Goal: Transaction & Acquisition: Book appointment/travel/reservation

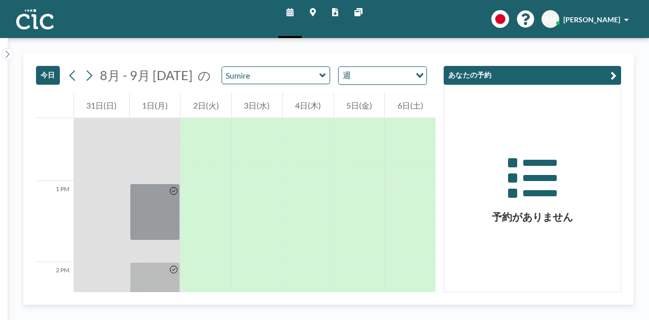
scroll to position [1157, 0]
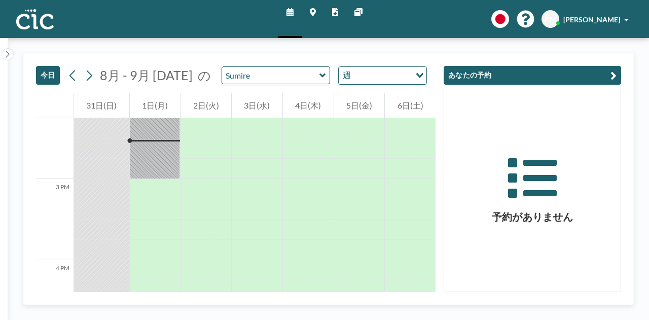
click at [314, 7] on link "マップ" at bounding box center [313, 19] width 22 height 38
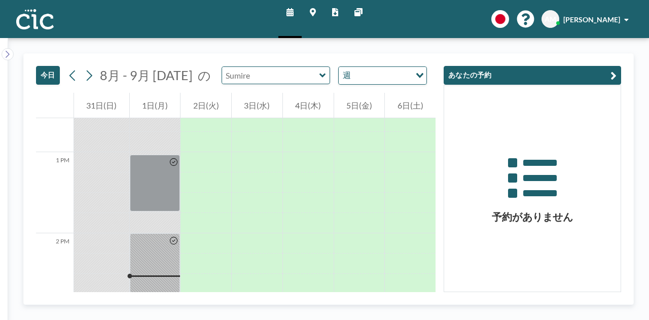
click at [267, 74] on input "text" at bounding box center [270, 75] width 97 height 17
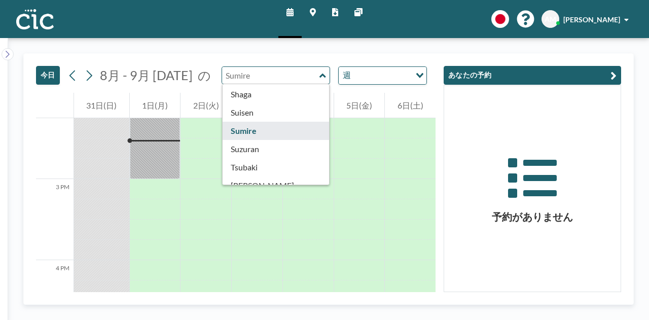
scroll to position [408, 0]
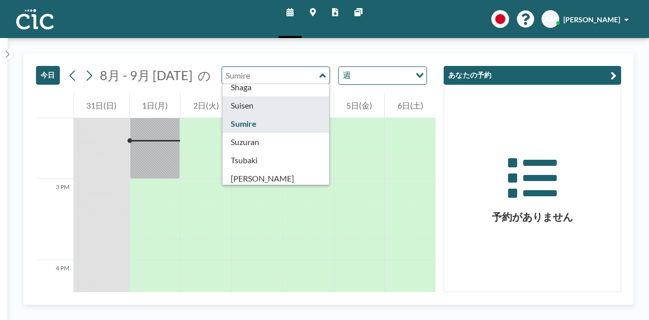
type input "Suisen"
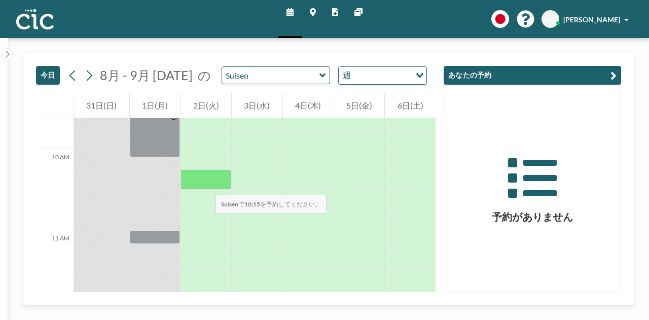
scroll to position [781, 0]
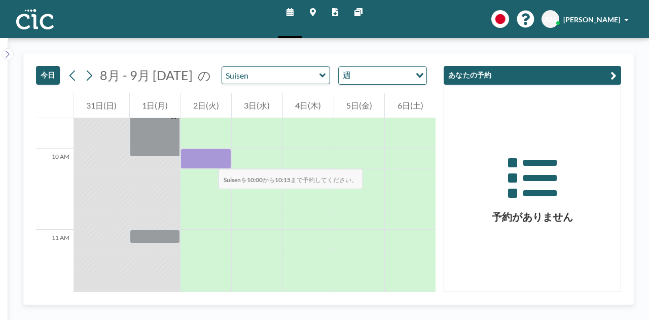
click at [208, 159] on div at bounding box center [206, 159] width 51 height 20
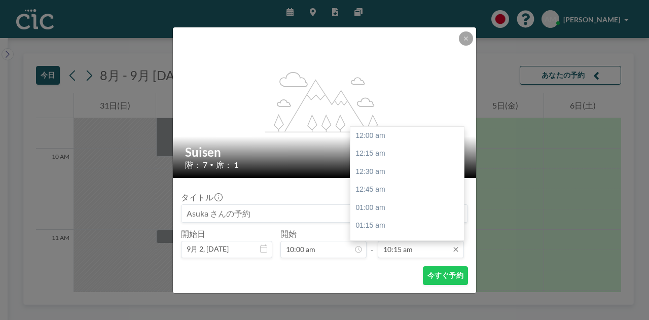
scroll to position [722, 0]
click at [416, 254] on input "10:15 am" at bounding box center [421, 249] width 86 height 17
click at [408, 167] on div "10:45 am" at bounding box center [410, 172] width 119 height 18
type input "10:45 am"
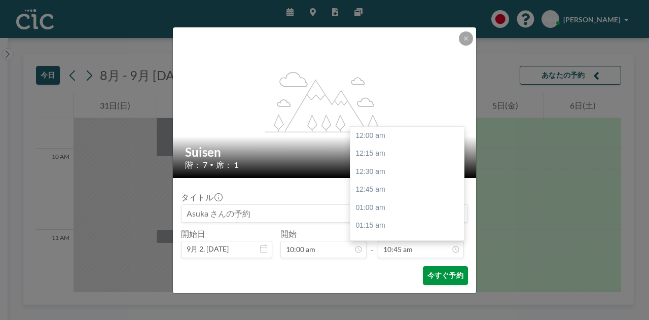
scroll to position [777, 0]
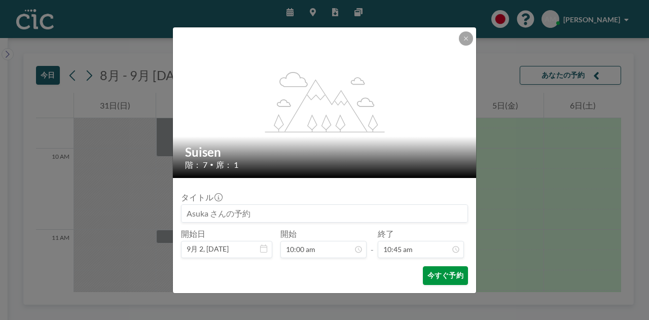
click at [446, 277] on button "今すぐ予約" at bounding box center [445, 275] width 45 height 19
